Goal: Information Seeking & Learning: Learn about a topic

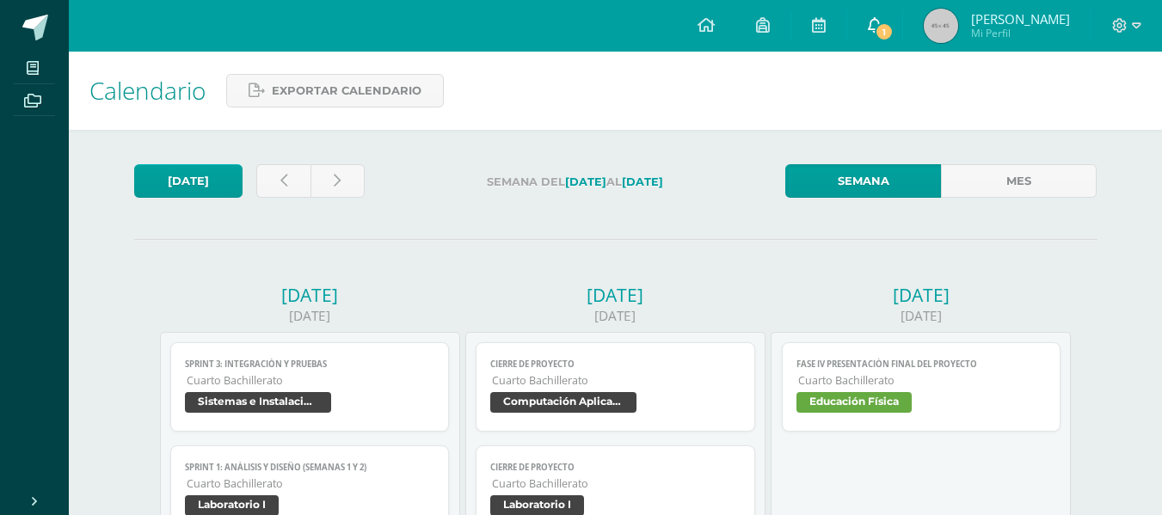
click at [848, 28] on link "1" at bounding box center [874, 26] width 55 height 52
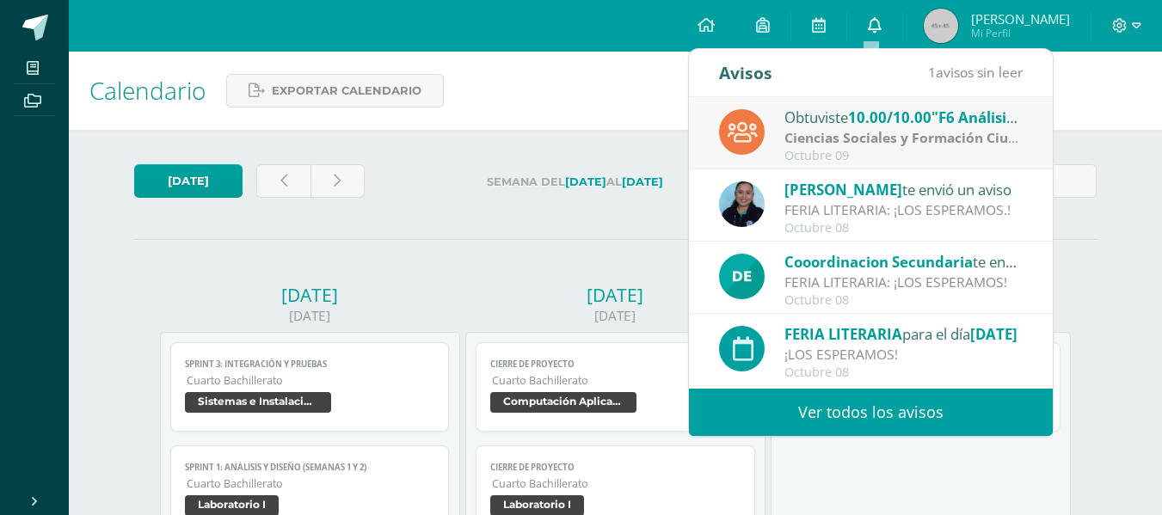
click at [876, 28] on icon at bounding box center [875, 24] width 14 height 15
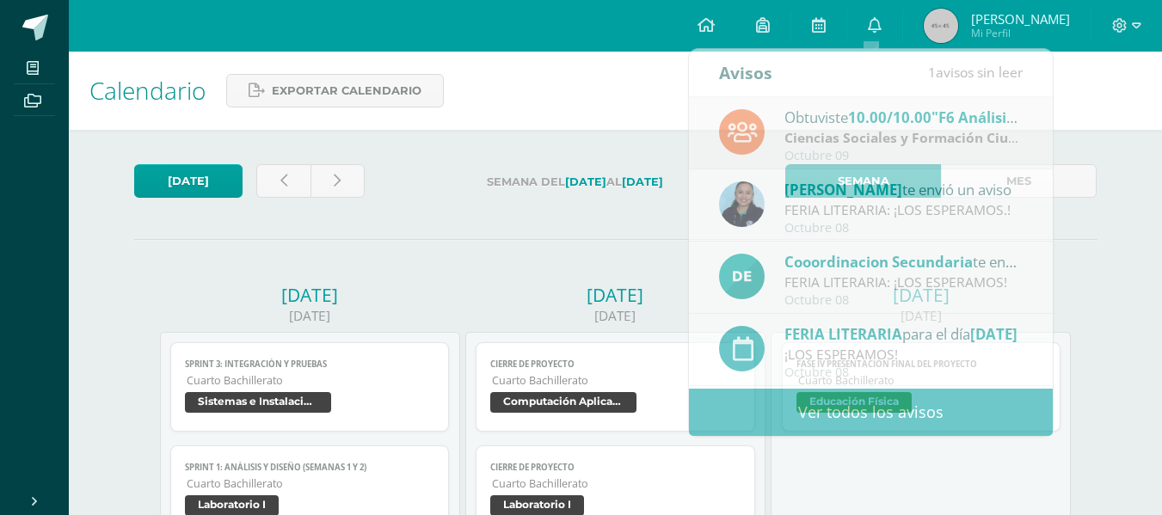
click at [545, 109] on div "Calendario Exportar calendario" at bounding box center [615, 91] width 1093 height 78
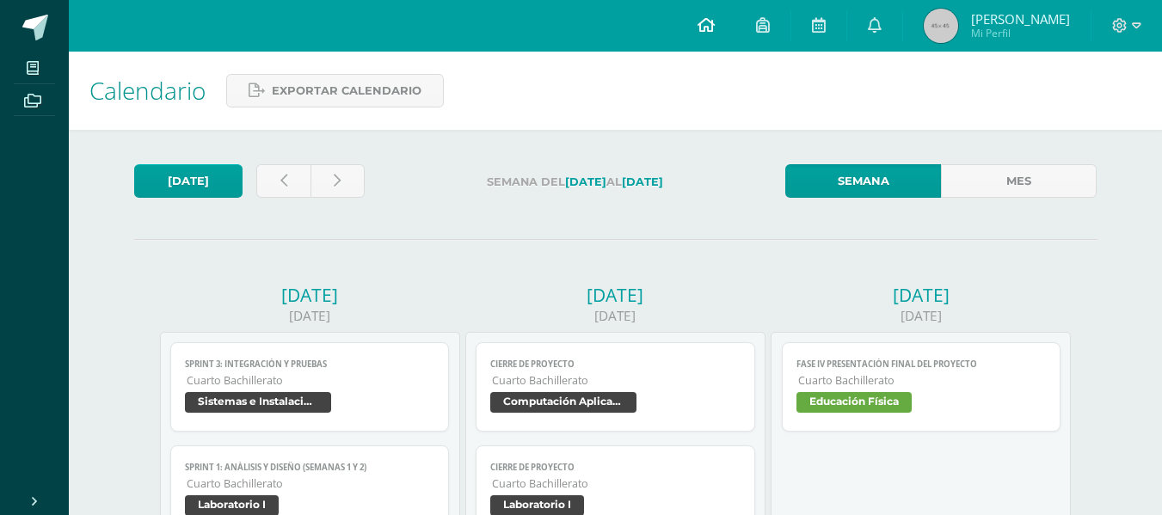
click at [690, 34] on link at bounding box center [706, 26] width 58 height 52
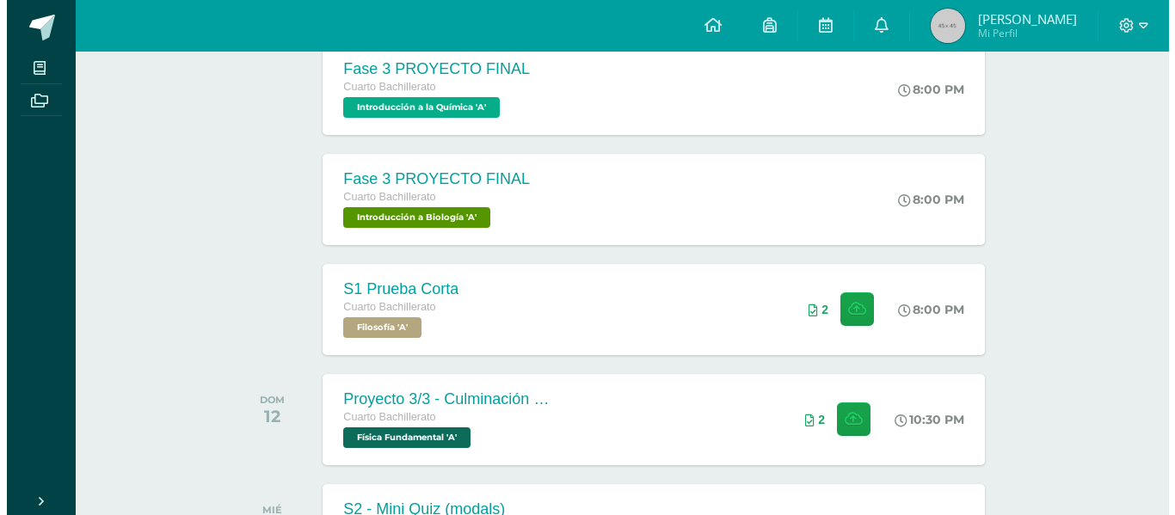
scroll to position [602, 0]
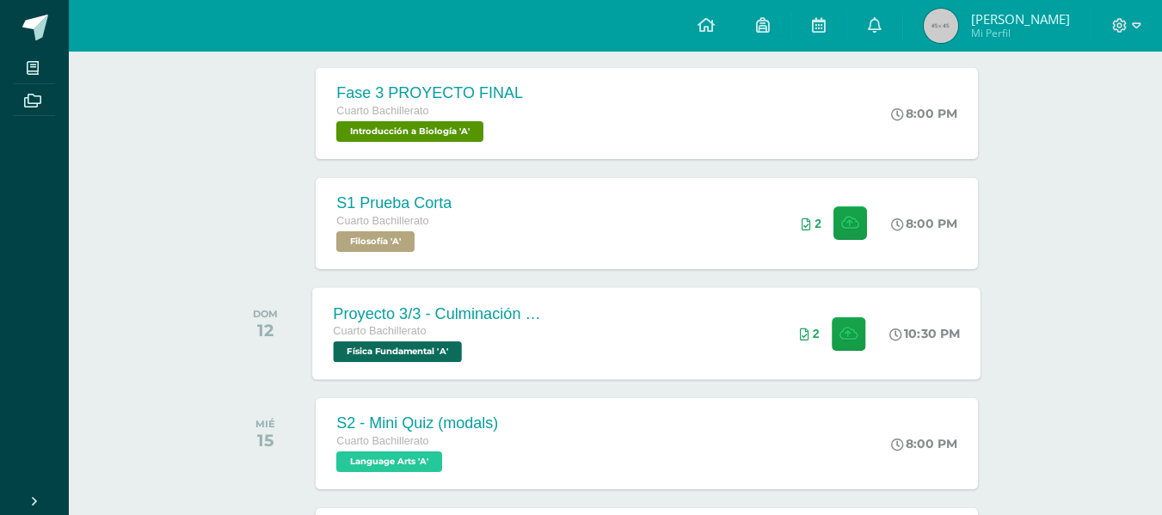
click at [442, 319] on div "Proyecto 3/3 - Culminación y Presentación" at bounding box center [438, 314] width 208 height 18
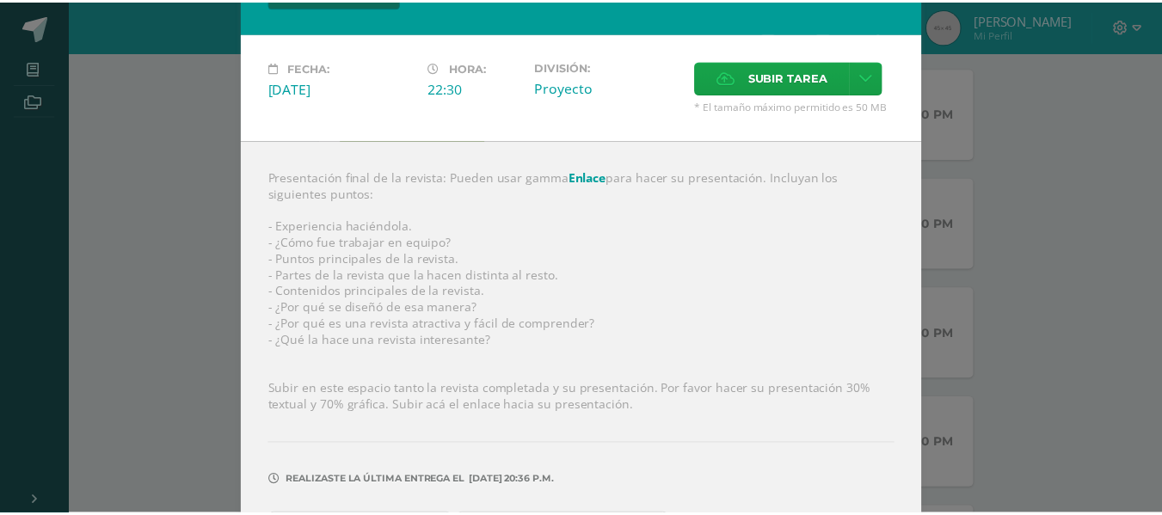
scroll to position [119, 0]
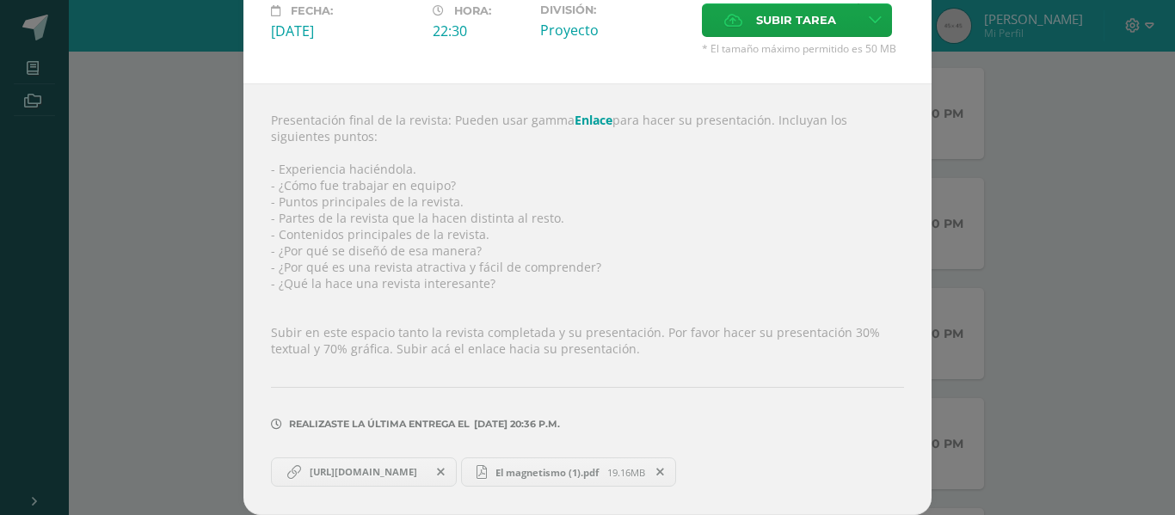
click at [180, 264] on div "Proyecto 3/3 - Culminación y Presentación Física Fundamental Fecha: Domingo 12 …" at bounding box center [587, 198] width 1161 height 634
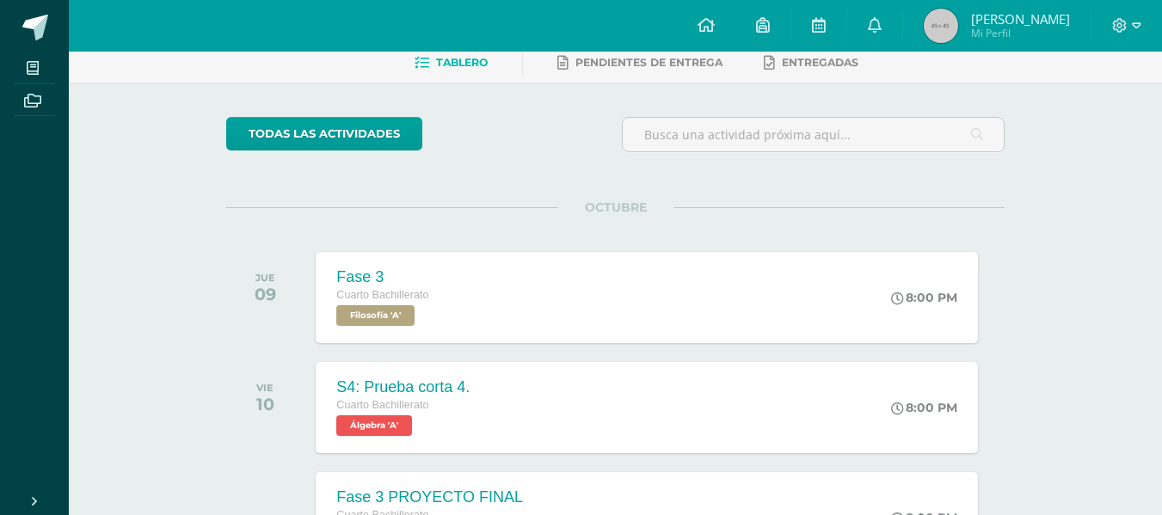
scroll to position [0, 0]
